Goal: Information Seeking & Learning: Learn about a topic

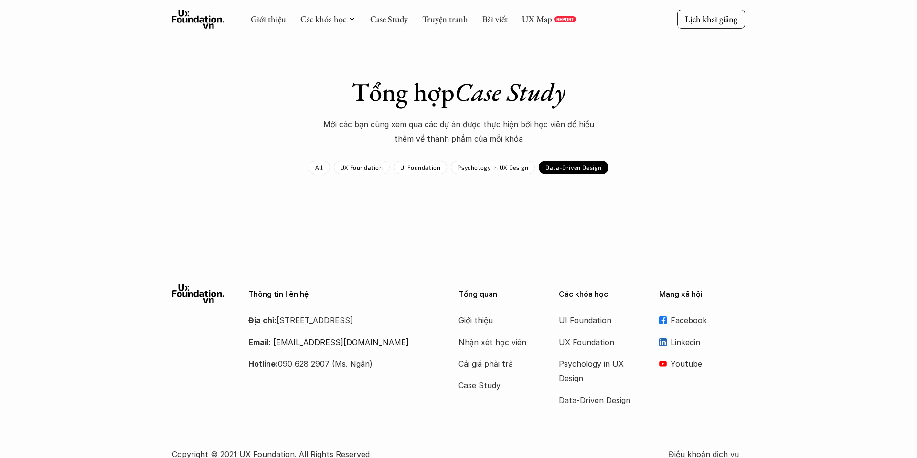
click at [210, 22] on icon at bounding box center [198, 19] width 53 height 19
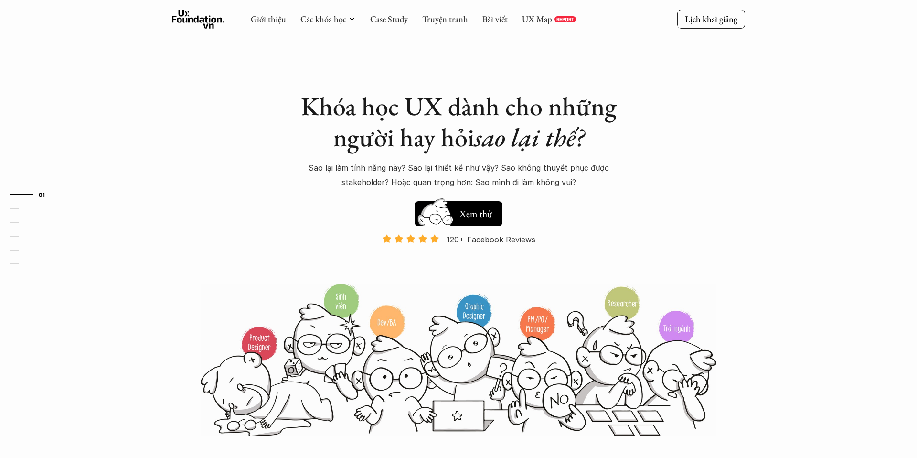
click at [691, 116] on div "Khóa học UX dành cho những người hay hỏi sao lại thế? Sao lại làm tính năng này…" at bounding box center [458, 218] width 573 height 437
click at [525, 112] on h1 "Khóa học UX dành cho những người hay hỏi sao lại thế?" at bounding box center [458, 122] width 334 height 62
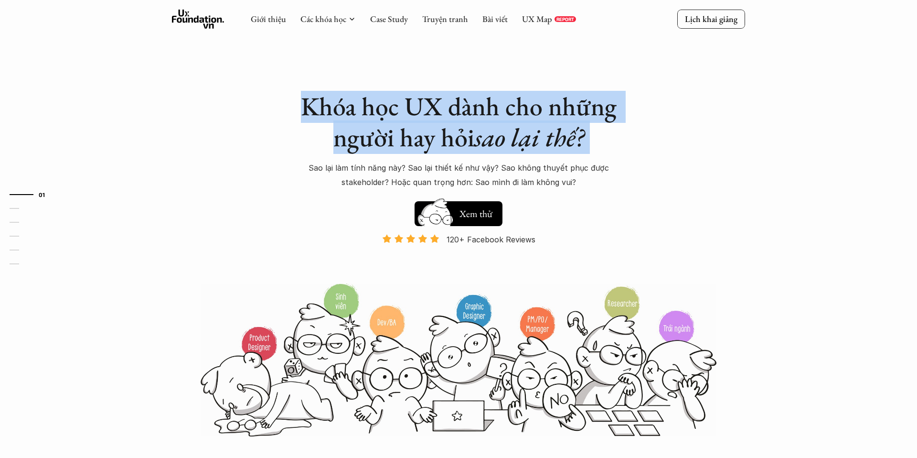
click at [469, 103] on h1 "Khóa học UX dành cho những người hay hỏi sao lại thế?" at bounding box center [458, 122] width 334 height 62
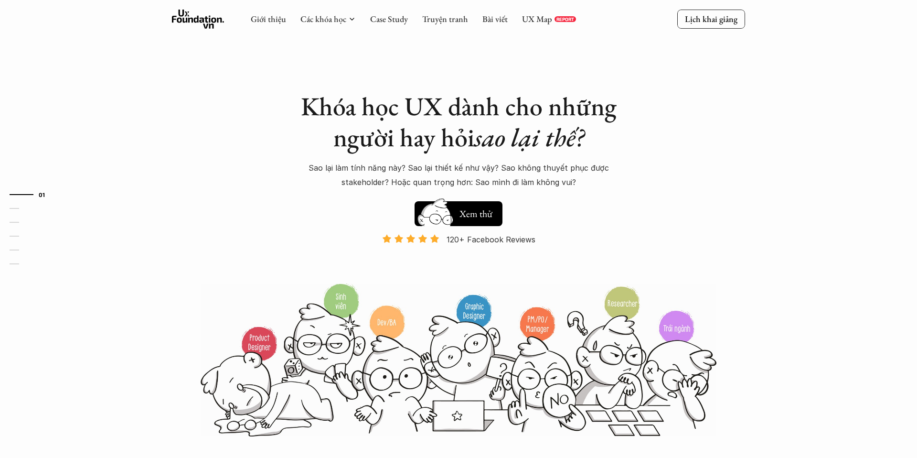
click at [469, 103] on h1 "Khóa học UX dành cho những người hay hỏi sao lại thế?" at bounding box center [458, 122] width 334 height 62
click at [429, 103] on h1 "Khóa học UX dành cho những người hay hỏi sao lại thế?" at bounding box center [458, 122] width 334 height 62
click at [389, 113] on h1 "Khóa học UX dành cho những người hay hỏi sao lại thế?" at bounding box center [458, 122] width 334 height 62
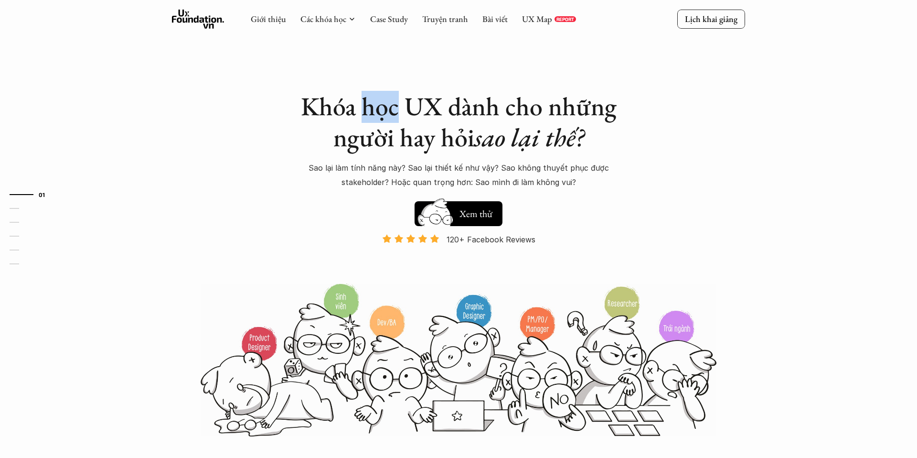
click at [341, 108] on h1 "Khóa học UX dành cho những người hay hỏi sao lại thế?" at bounding box center [458, 122] width 334 height 62
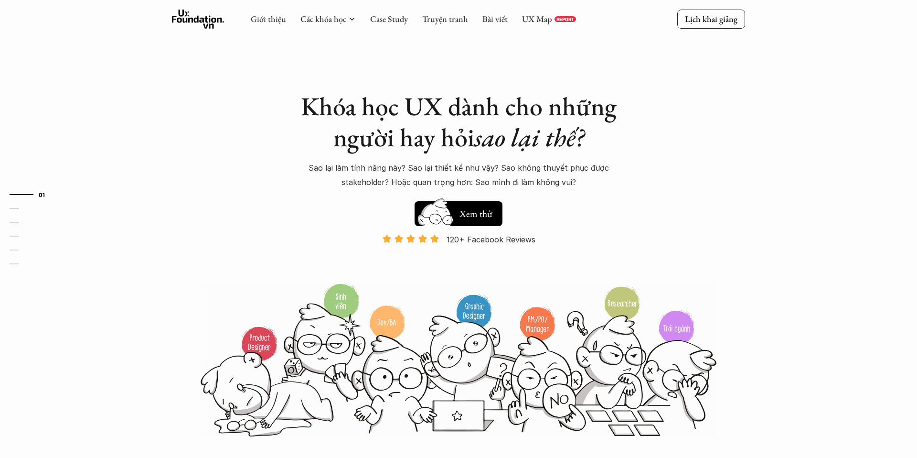
click at [341, 108] on h1 "Khóa học UX dành cho những người hay hỏi sao lại thế?" at bounding box center [458, 122] width 334 height 62
click at [544, 134] on em "sao lại thế?" at bounding box center [529, 136] width 110 height 33
click at [631, 140] on div "Khóa học UX dành cho những người hay hỏi sao lại thế? Sao lại làm tính năng này…" at bounding box center [458, 218] width 573 height 437
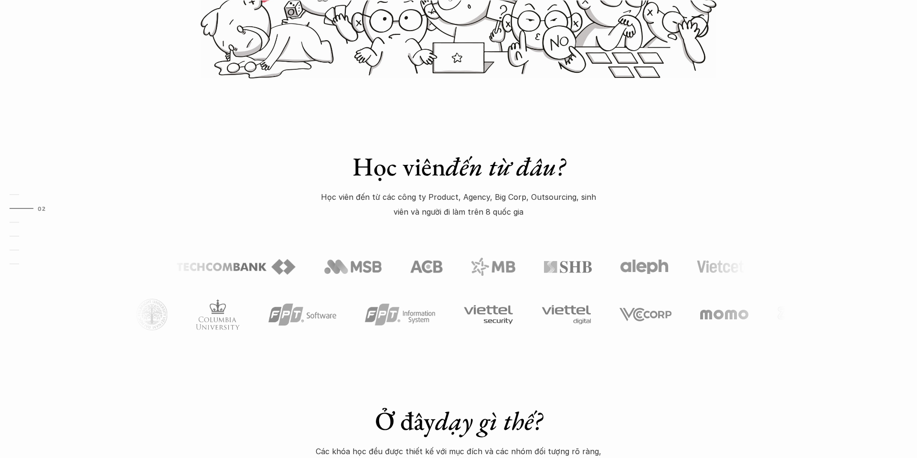
scroll to position [357, 0]
click at [665, 167] on div "Học viên đến từ đâu? Học viên đến từ các công ty Product, Agency, Big Corp, Out…" at bounding box center [458, 224] width 917 height 288
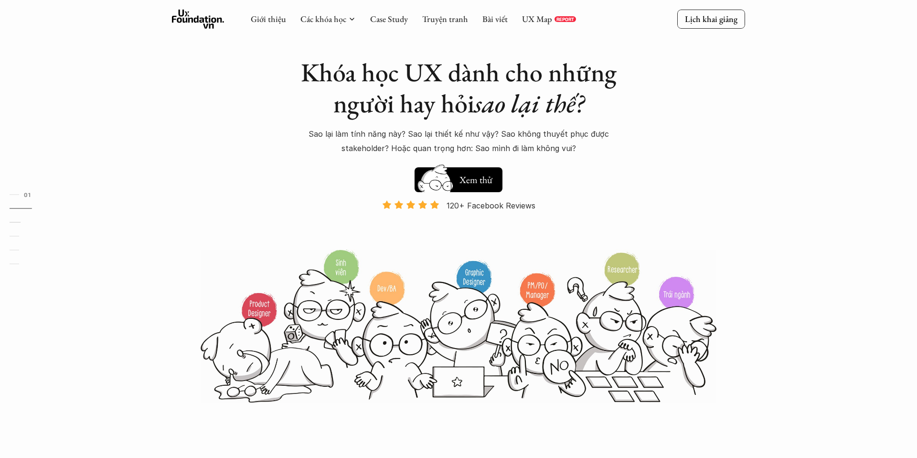
scroll to position [0, 0]
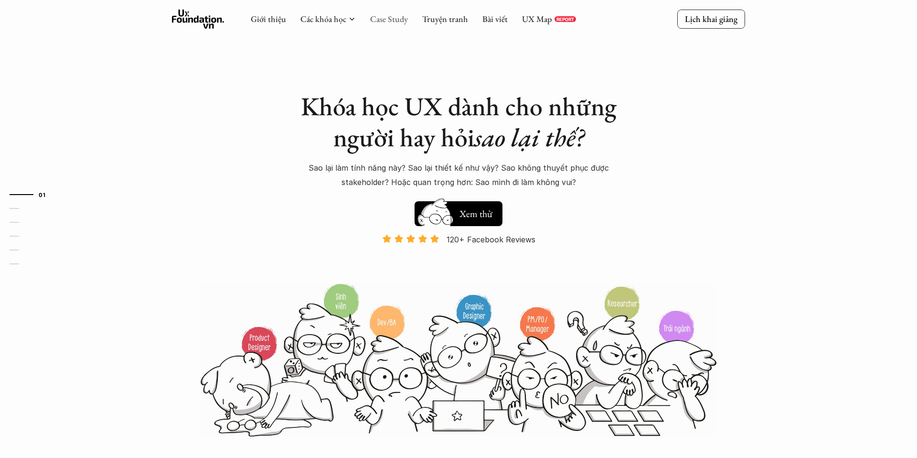
click at [388, 16] on link "Case Study" at bounding box center [389, 18] width 38 height 11
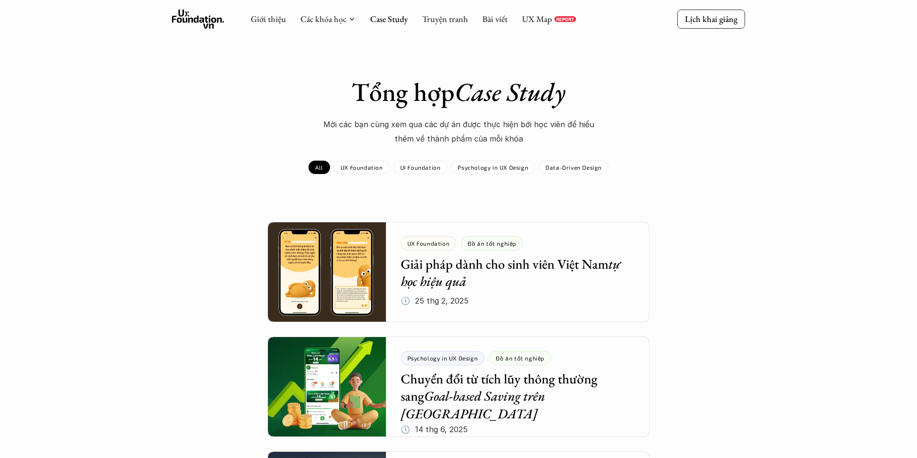
click at [195, 16] on icon at bounding box center [198, 19] width 53 height 19
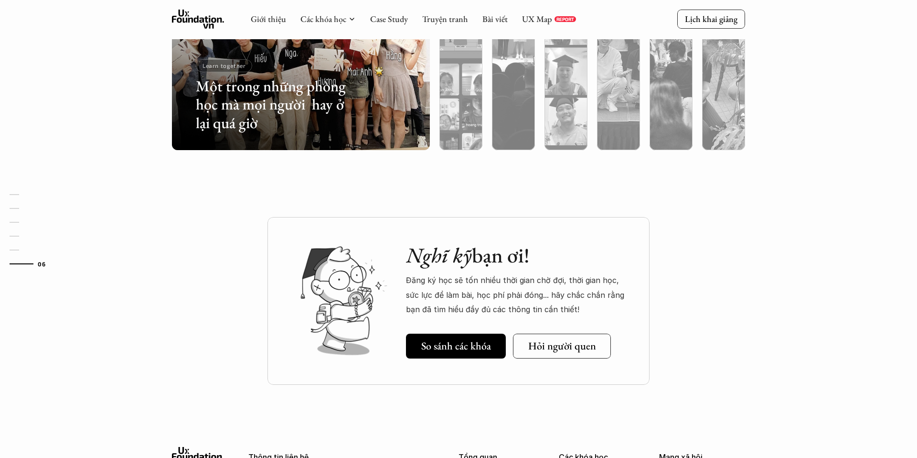
scroll to position [3128, 0]
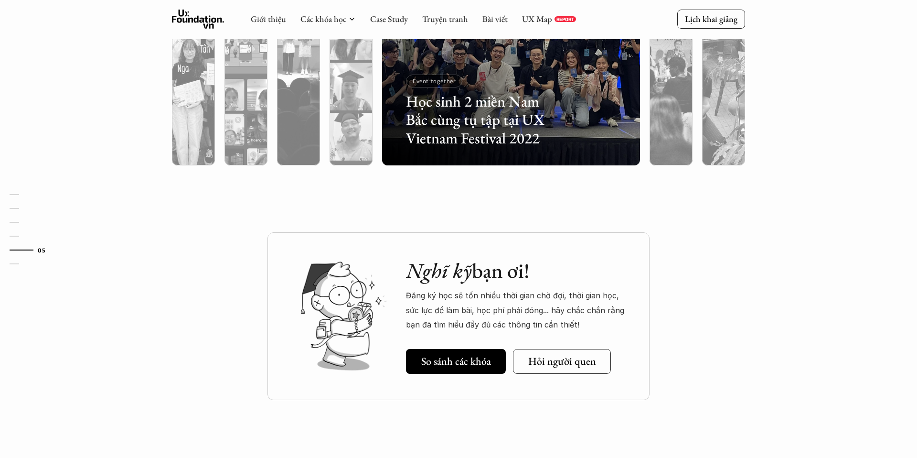
click at [836, 290] on div "Nghĩ kỹ bạn ơi! Đăng ký học sẽ tốn nhiều thời gian chờ đợi, thời gian học, sức …" at bounding box center [458, 340] width 917 height 216
click at [659, 98] on div at bounding box center [671, 88] width 43 height 156
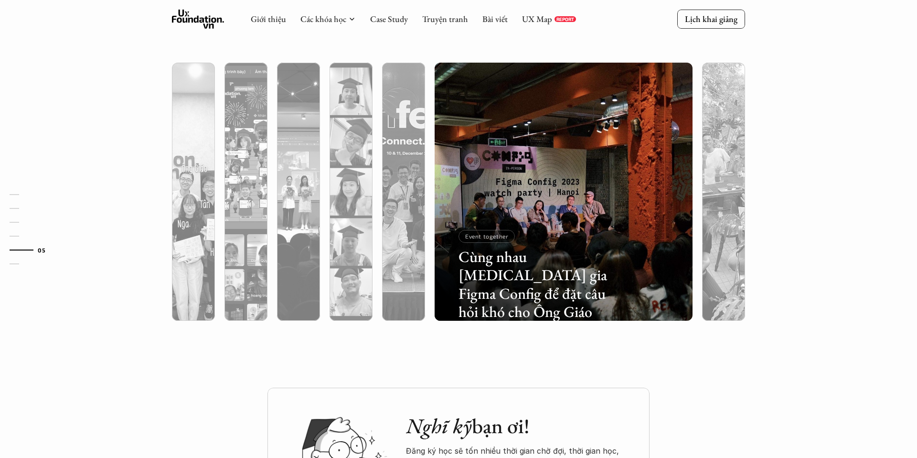
scroll to position [2956, 0]
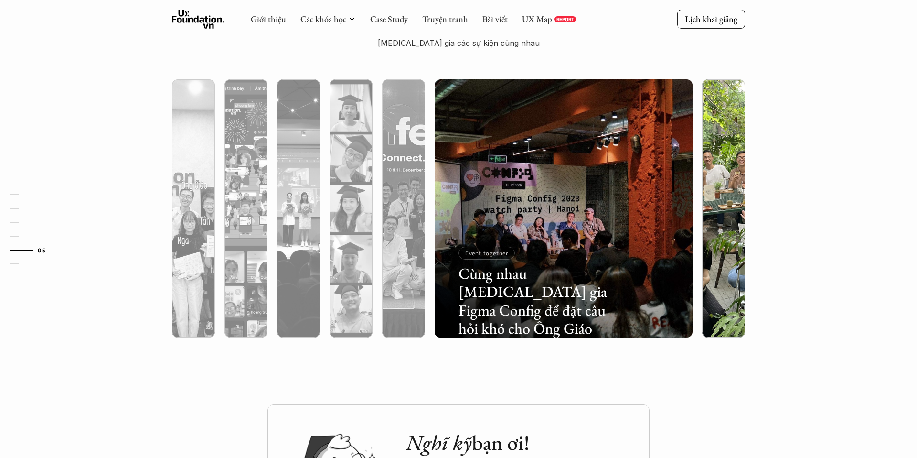
click at [706, 133] on img at bounding box center [724, 208] width 263 height 258
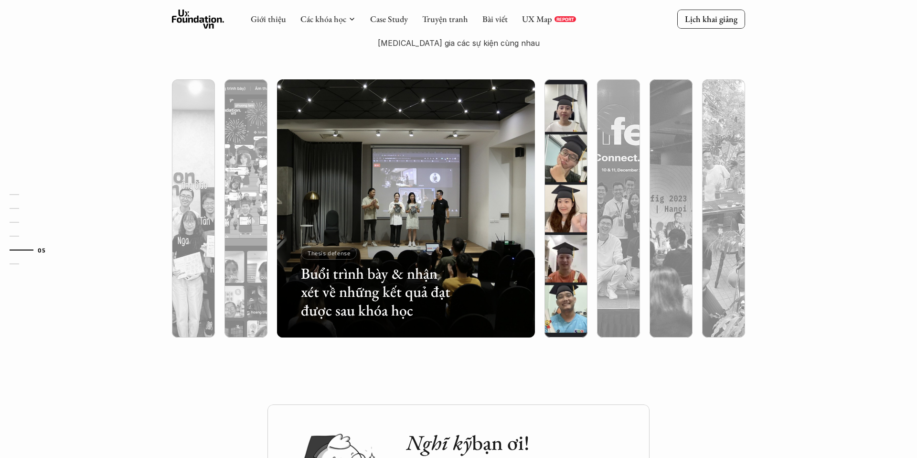
click at [556, 247] on div at bounding box center [566, 260] width 43 height 156
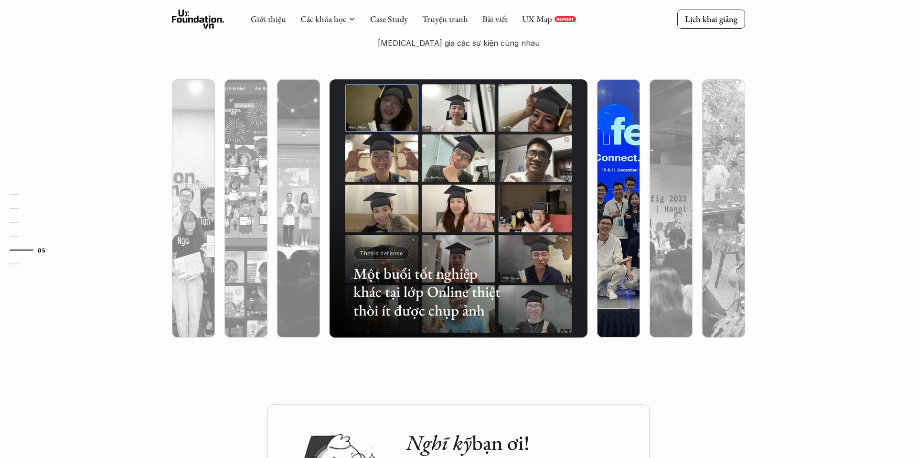
click at [609, 240] on div at bounding box center [618, 260] width 43 height 156
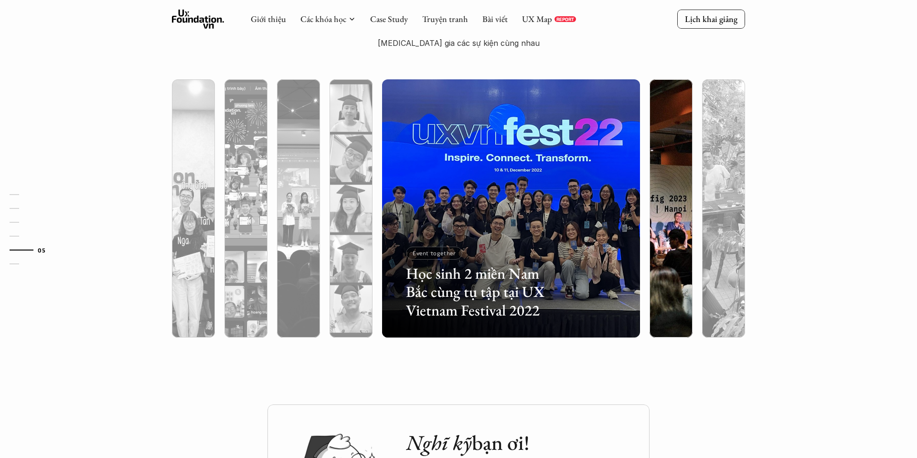
click at [662, 249] on div at bounding box center [671, 260] width 43 height 156
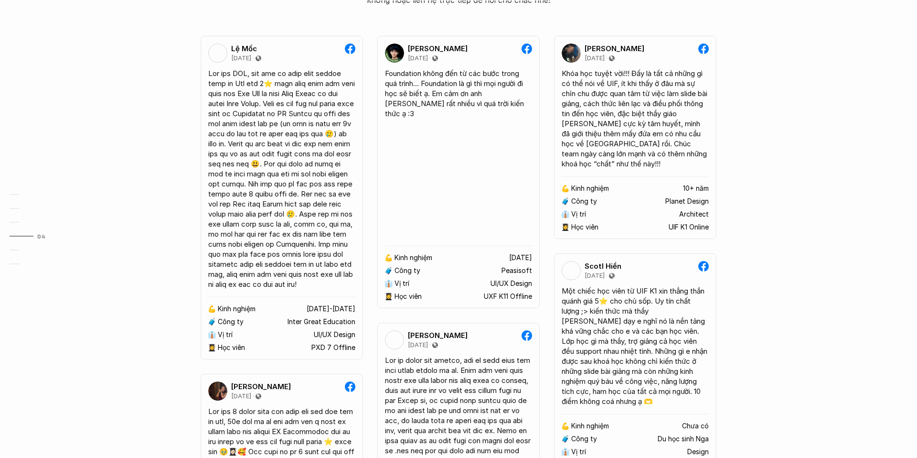
scroll to position [1871, 0]
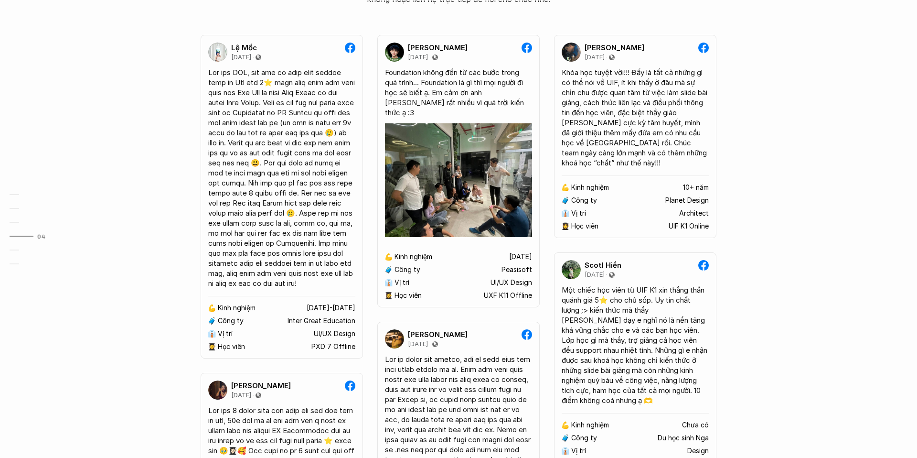
click at [156, 169] on div "😢 Khóa mình muốn học bị đóng đăng ký rồi, làm sao giờ? Chào bạn, Bọn mình rất t…" at bounding box center [458, 422] width 917 height 1196
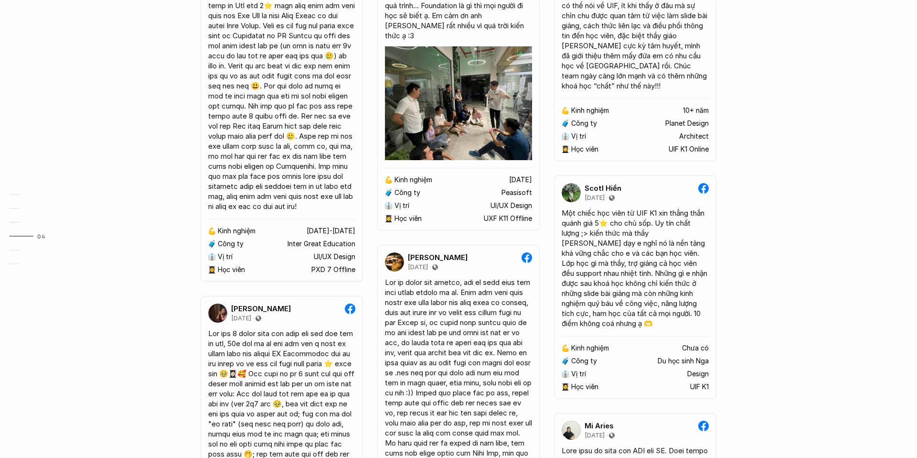
scroll to position [1994, 0]
